Goal: Task Accomplishment & Management: Use online tool/utility

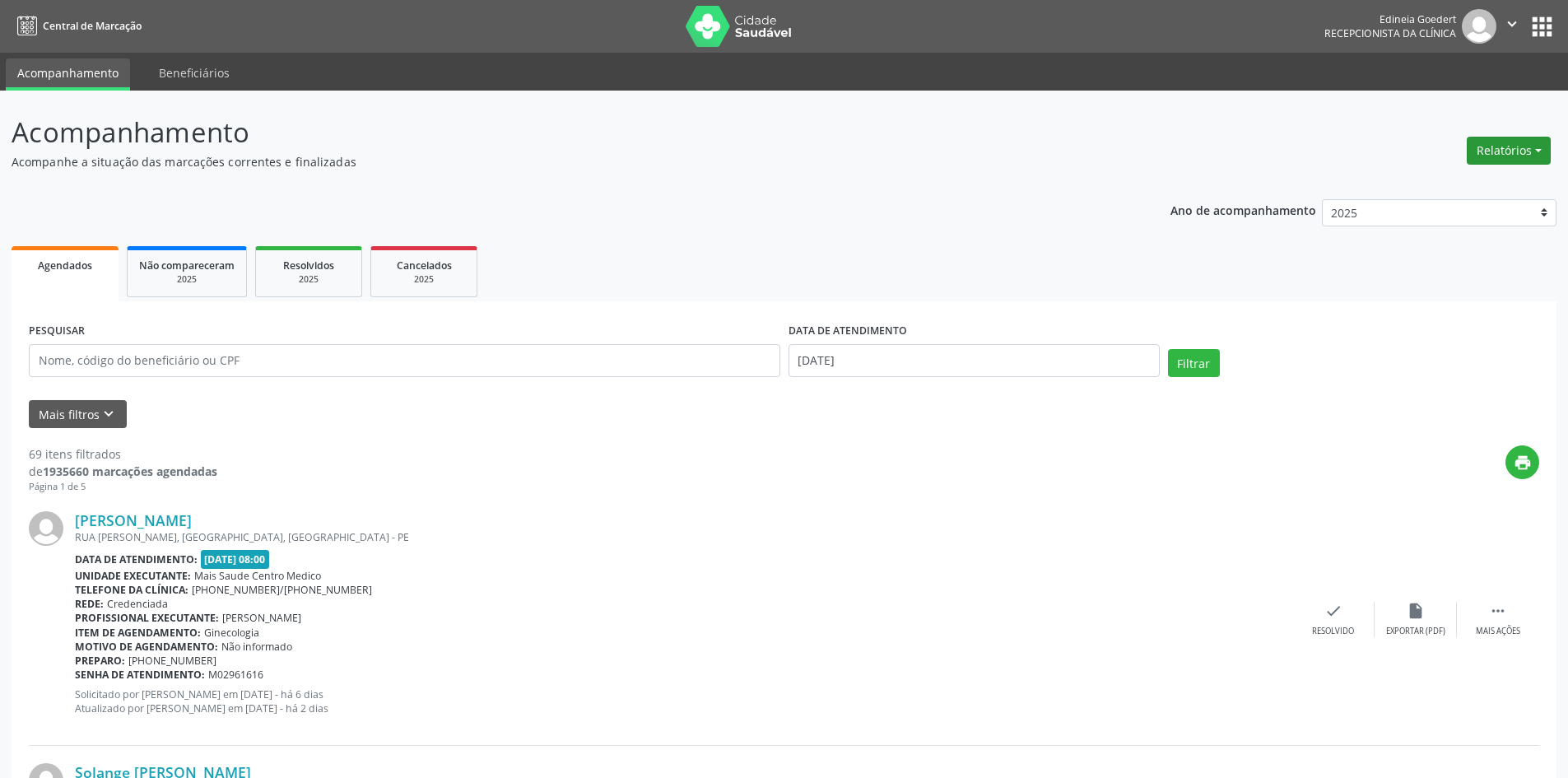
click at [1488, 144] on button "Relatórios" at bounding box center [1509, 151] width 84 height 28
click at [1469, 178] on link "Agendamentos" at bounding box center [1464, 186] width 177 height 23
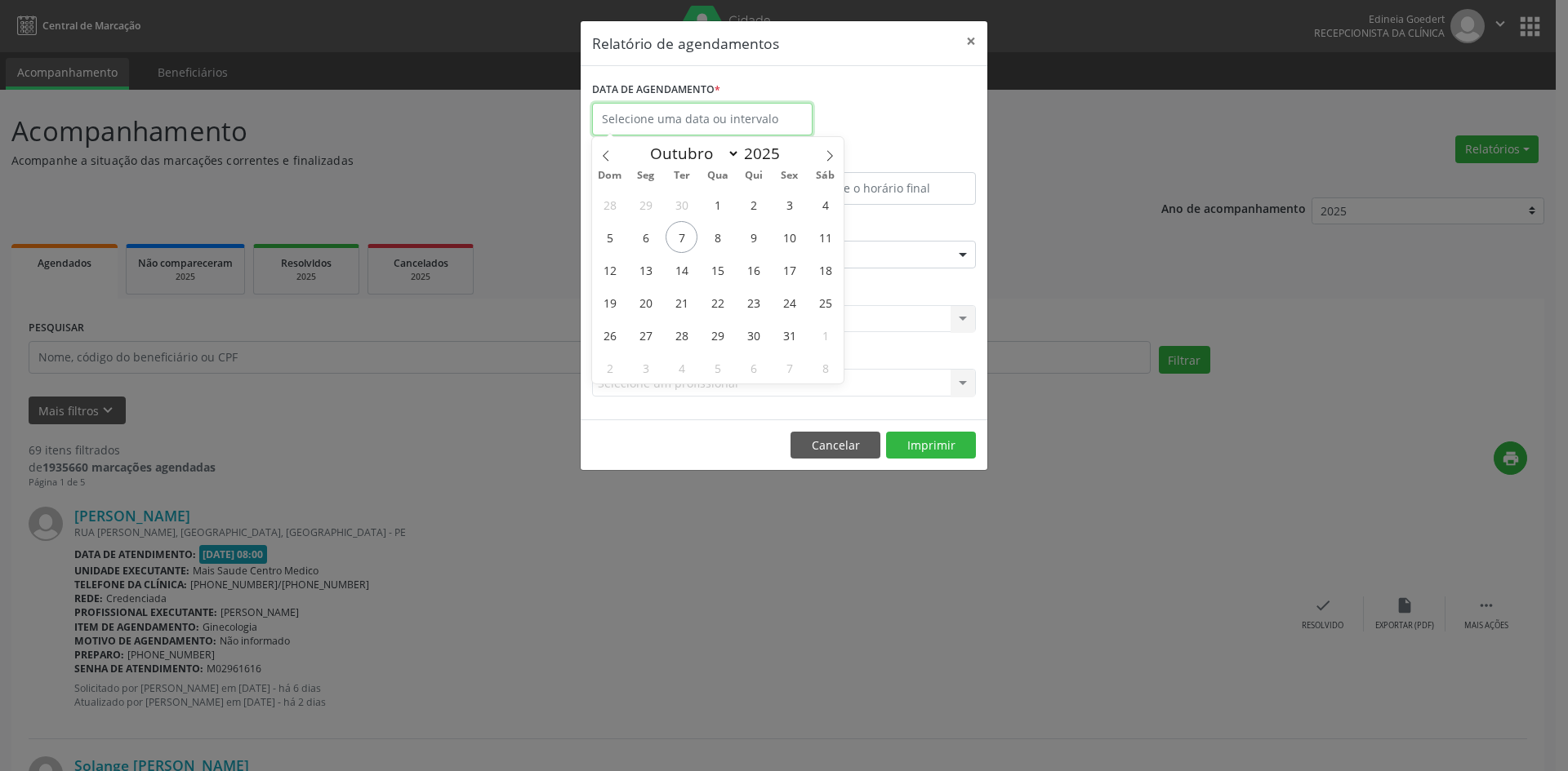
click at [696, 127] on input "text" at bounding box center [702, 119] width 220 height 32
click at [685, 242] on span "7" at bounding box center [681, 237] width 32 height 32
type input "[DATE]"
click at [685, 242] on span "7" at bounding box center [681, 237] width 32 height 32
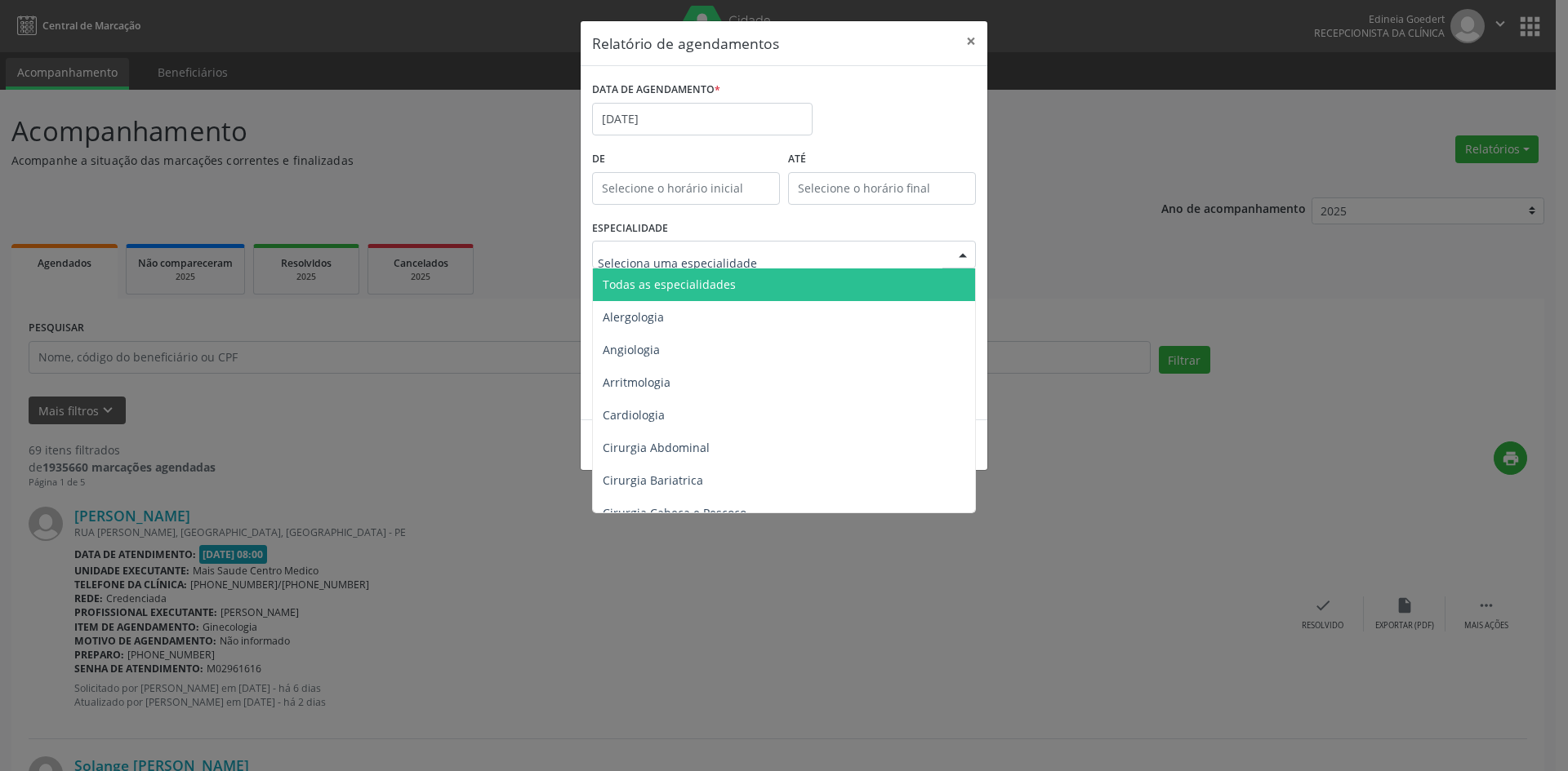
click at [685, 241] on div at bounding box center [783, 254] width 383 height 28
click at [676, 299] on span "Todas as especialidades" at bounding box center [785, 285] width 384 height 32
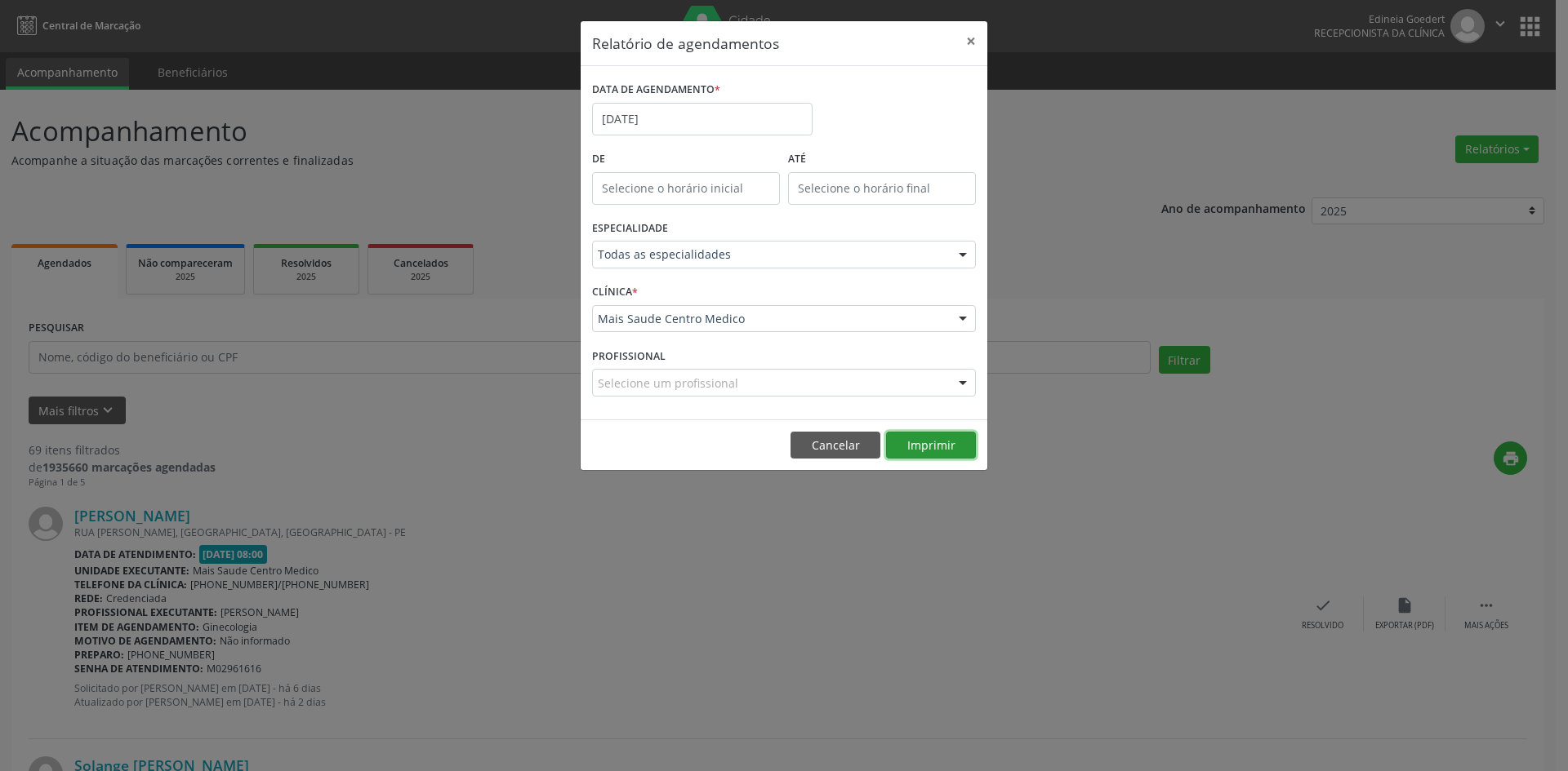
click at [937, 443] on button "Imprimir" at bounding box center [930, 446] width 90 height 28
